Goal: Use online tool/utility: Use online tool/utility

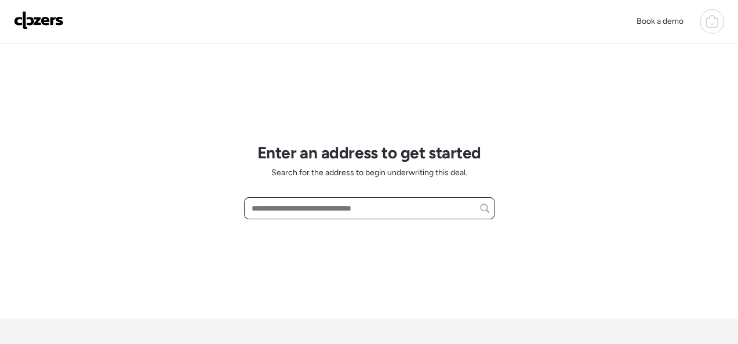
click at [273, 210] on input "text" at bounding box center [369, 208] width 240 height 16
paste input "**********"
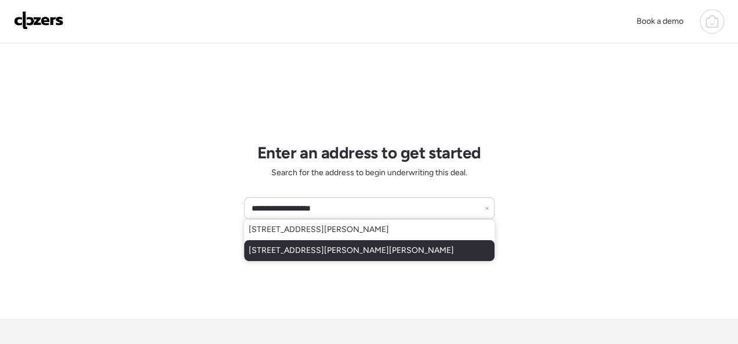
click at [279, 250] on span "[STREET_ADDRESS][PERSON_NAME][PERSON_NAME]" at bounding box center [351, 250] width 205 height 12
type input "**********"
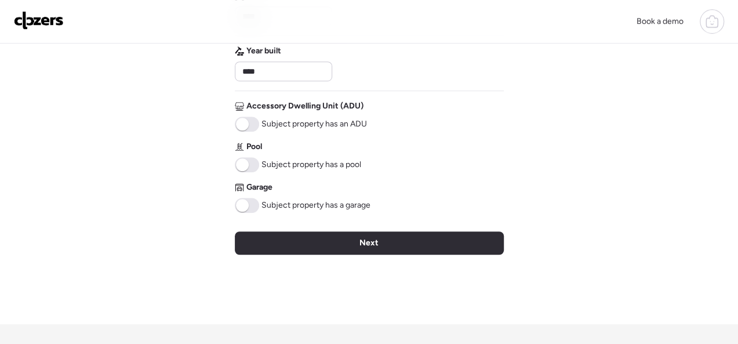
scroll to position [406, 0]
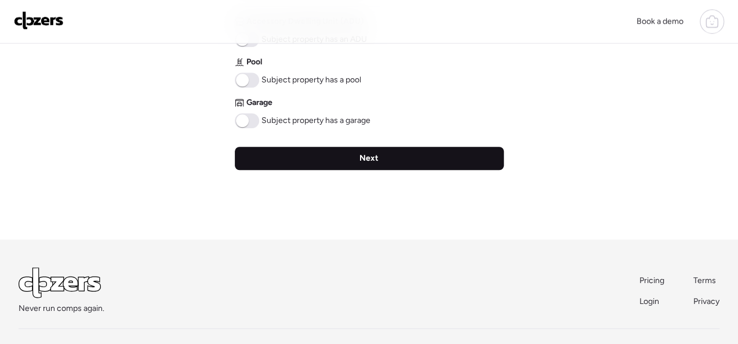
click at [383, 161] on div "Next" at bounding box center [369, 158] width 269 height 23
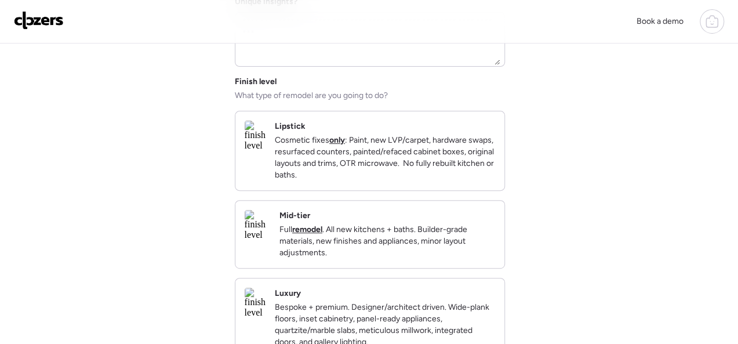
scroll to position [116, 0]
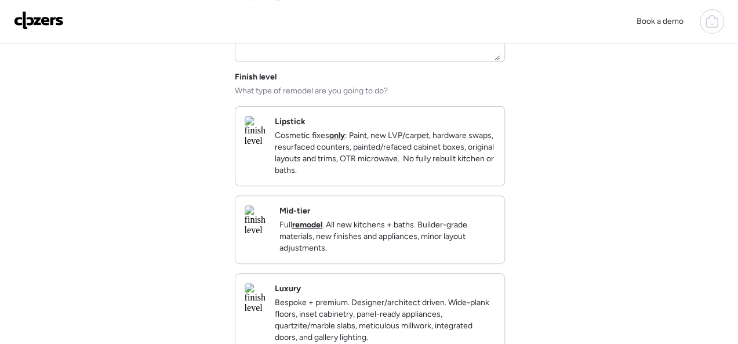
click at [413, 218] on div "Mid-tier Full remodel . All new kitchens + baths. Builder-grade materials, new …" at bounding box center [387, 229] width 216 height 49
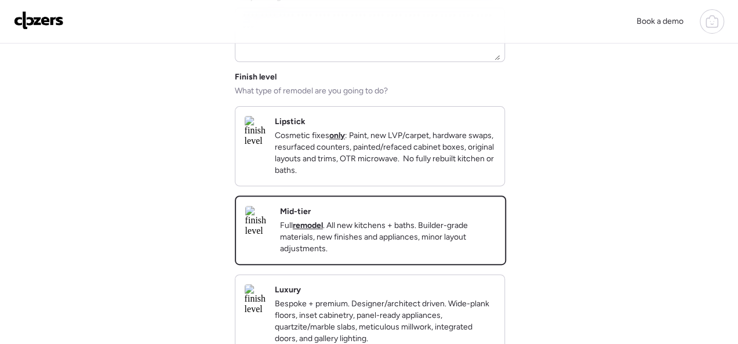
scroll to position [348, 0]
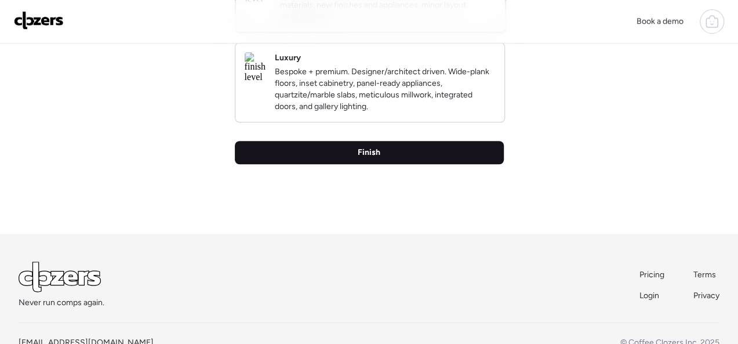
click at [364, 158] on span "Finish" at bounding box center [368, 153] width 23 height 12
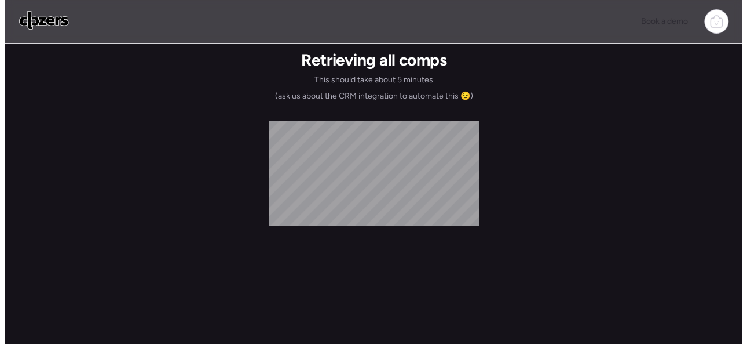
scroll to position [0, 0]
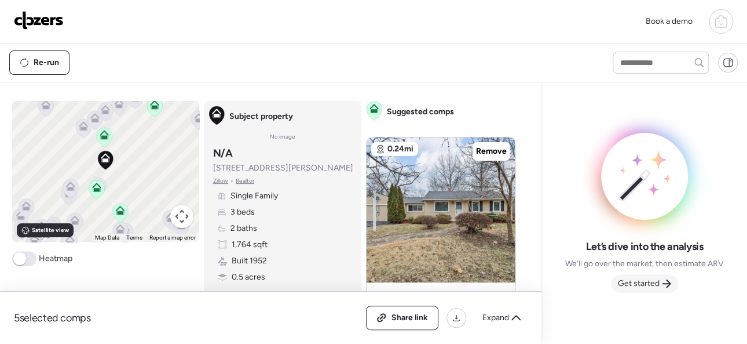
click at [640, 284] on span "Get started" at bounding box center [639, 284] width 42 height 12
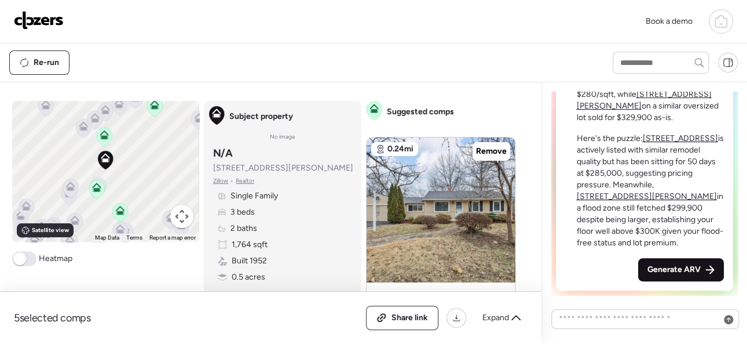
click at [665, 268] on span "Generate ARV" at bounding box center [674, 270] width 53 height 12
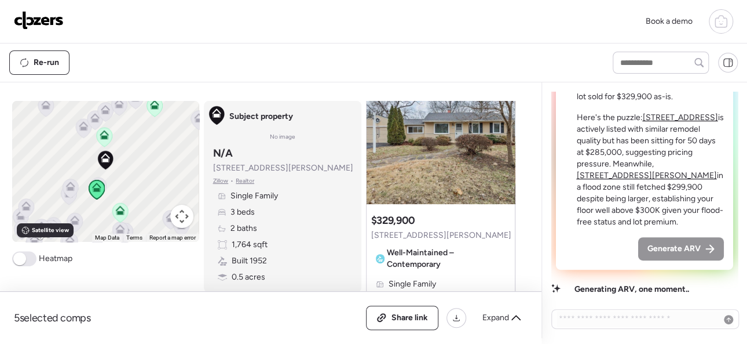
scroll to position [58, 0]
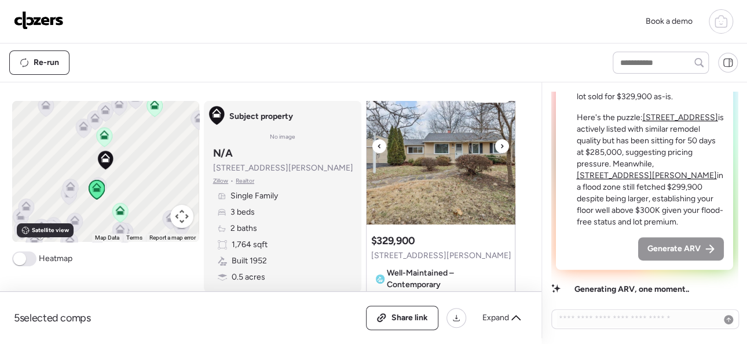
click at [500, 146] on icon at bounding box center [502, 146] width 5 height 14
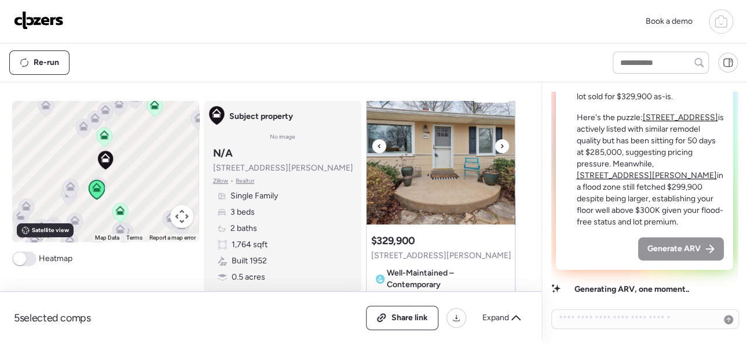
click at [500, 146] on icon at bounding box center [502, 146] width 5 height 14
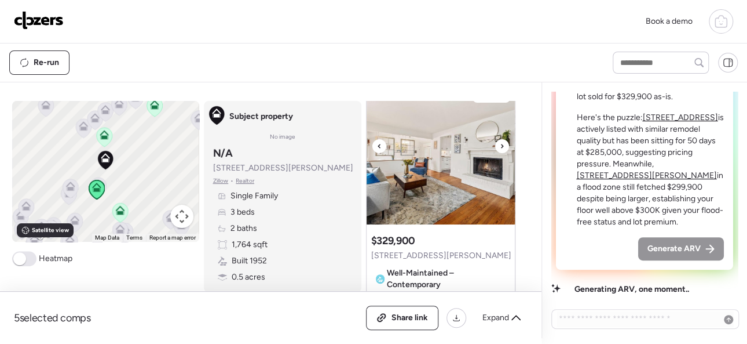
click at [500, 146] on icon at bounding box center [502, 146] width 5 height 14
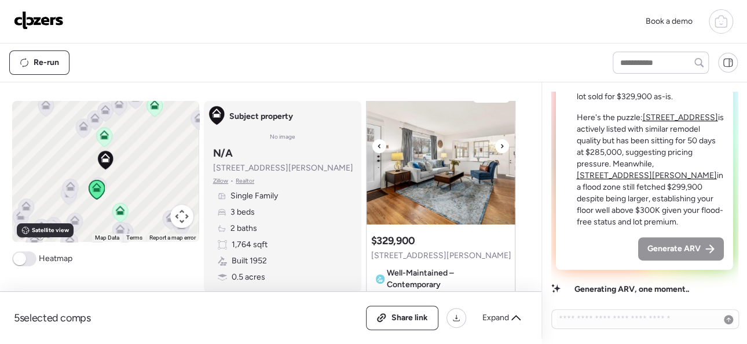
click at [500, 146] on icon at bounding box center [502, 146] width 5 height 14
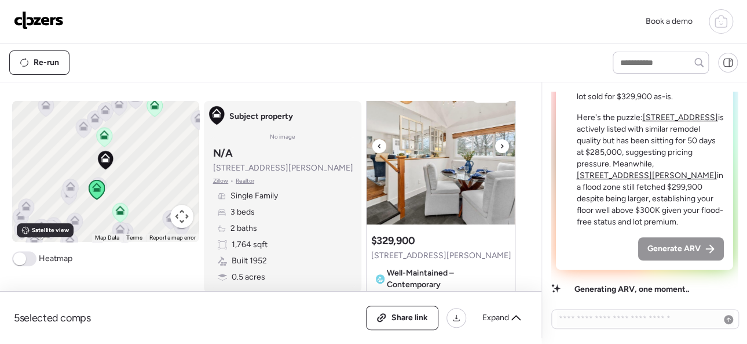
click at [500, 146] on icon at bounding box center [502, 146] width 5 height 14
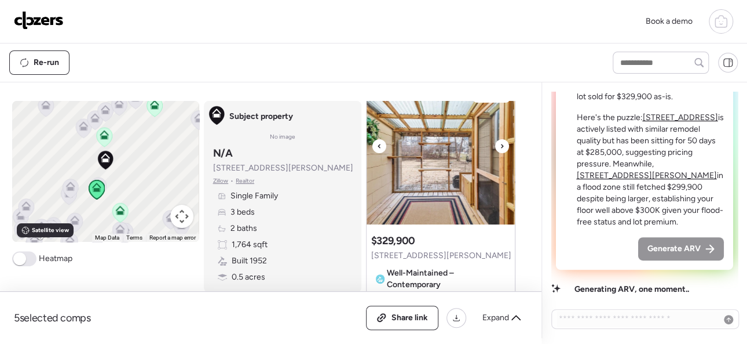
click at [500, 146] on icon at bounding box center [502, 146] width 5 height 14
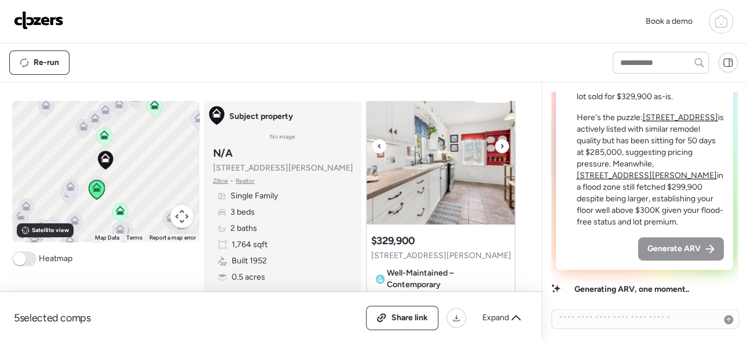
click at [500, 146] on icon at bounding box center [502, 146] width 5 height 14
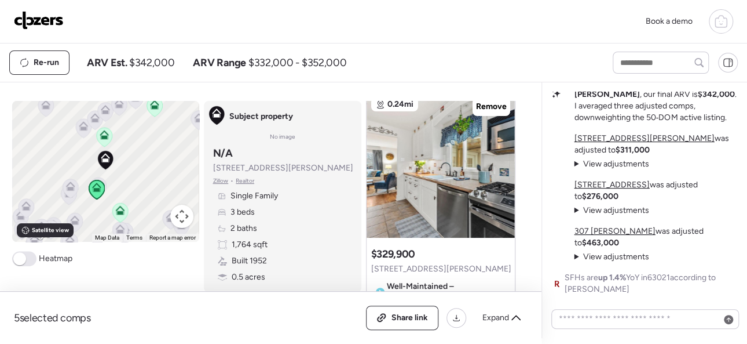
scroll to position [65, 0]
